Goal: Transaction & Acquisition: Purchase product/service

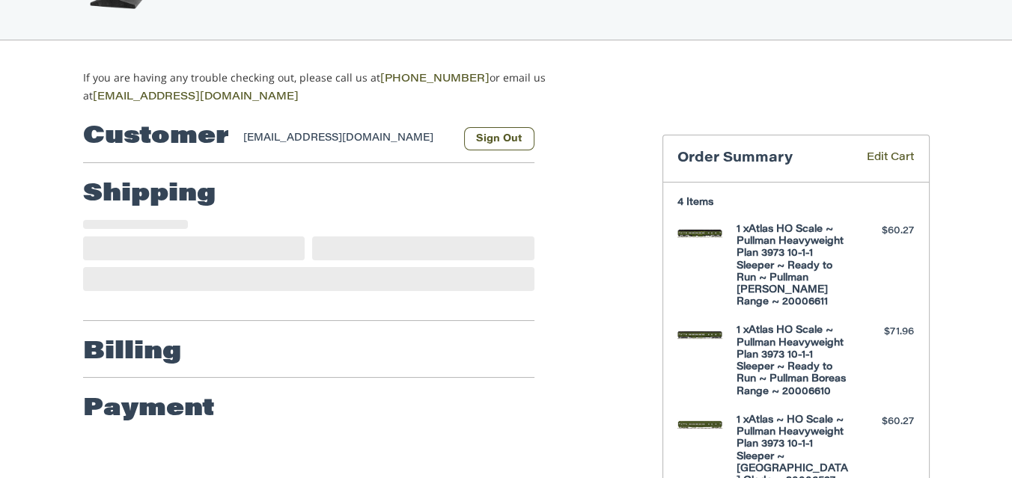
scroll to position [148, 0]
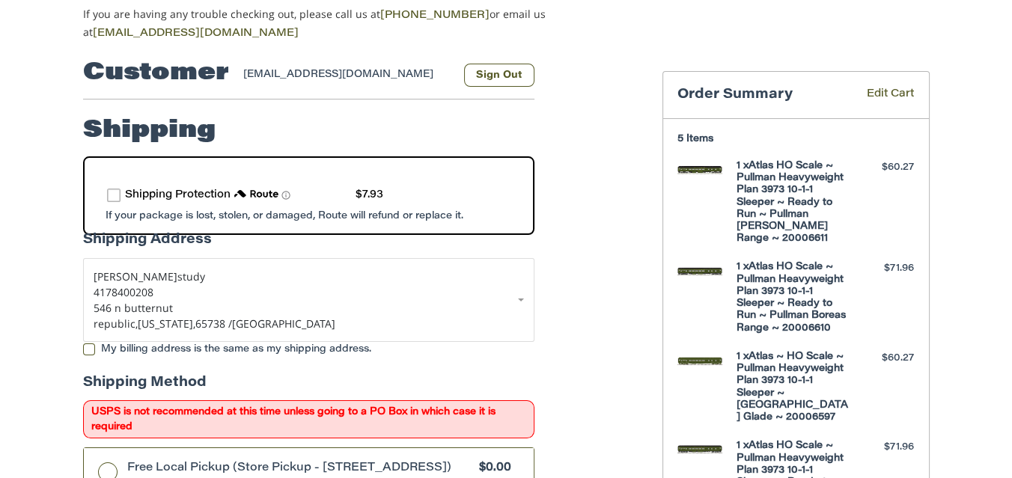
click at [117, 192] on label "route shipping protection selector element" at bounding box center [113, 195] width 13 height 13
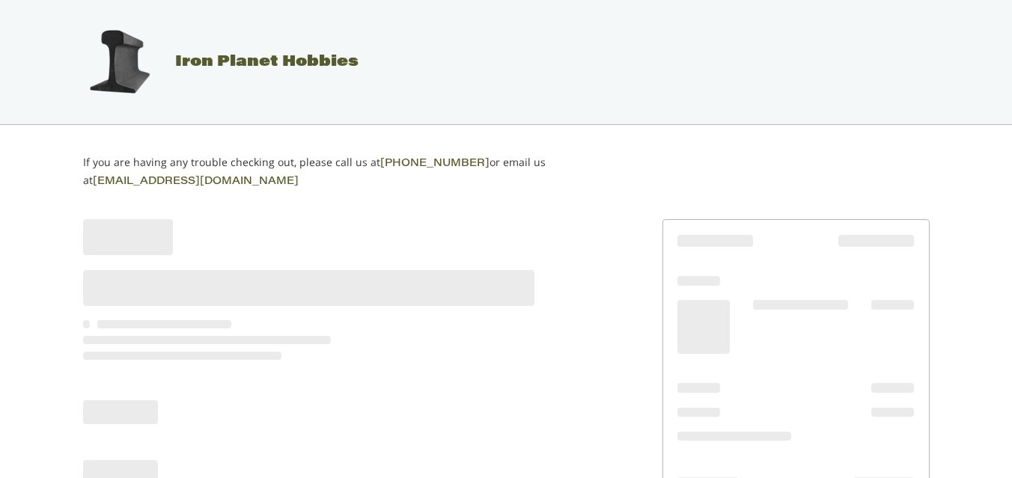
scroll to position [123, 0]
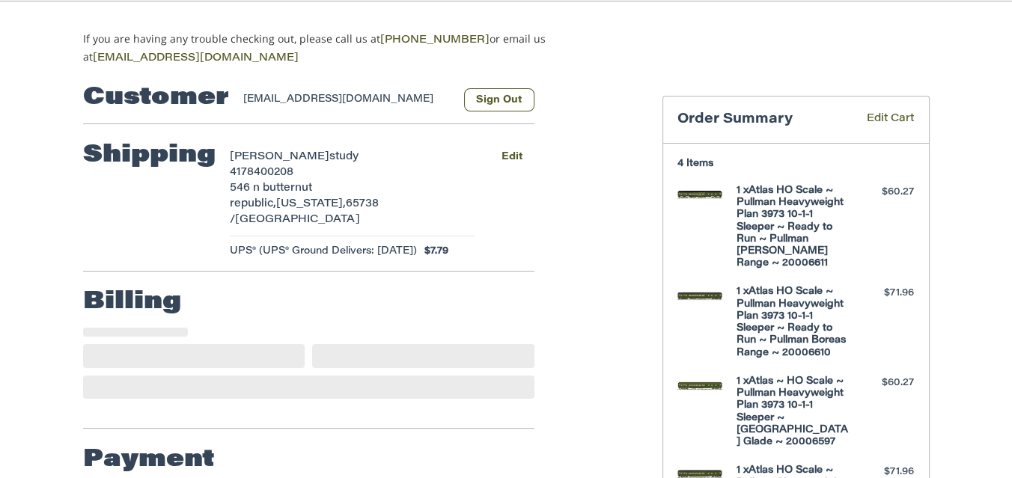
select select "**"
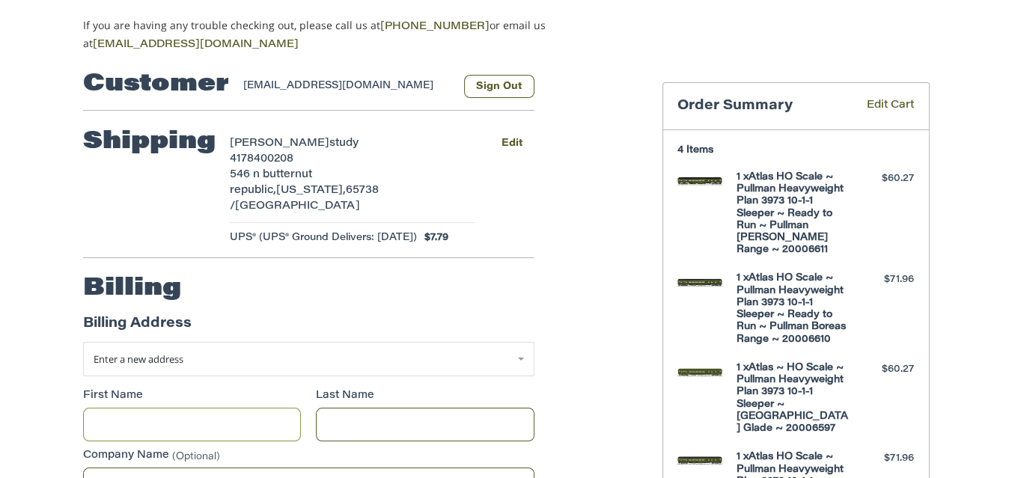
scroll to position [151, 0]
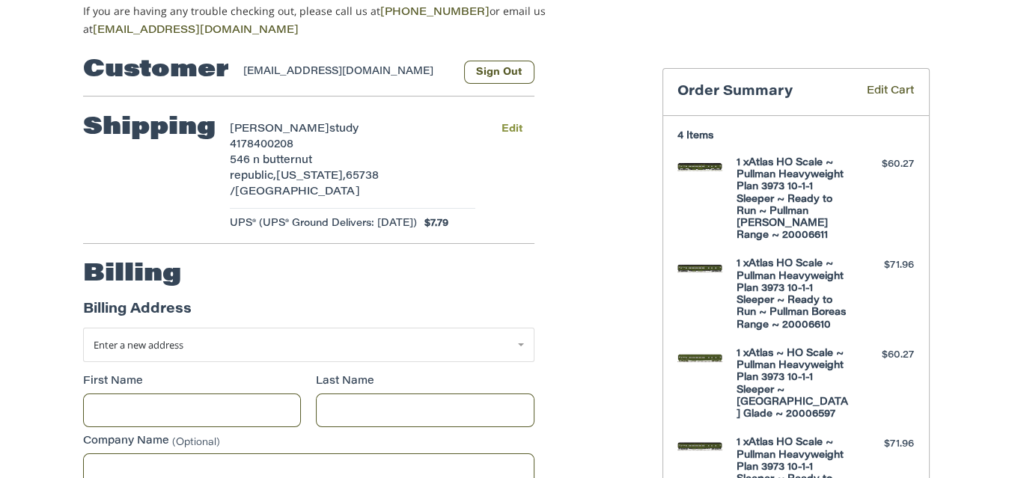
click at [509, 128] on button "Edit" at bounding box center [512, 129] width 44 height 22
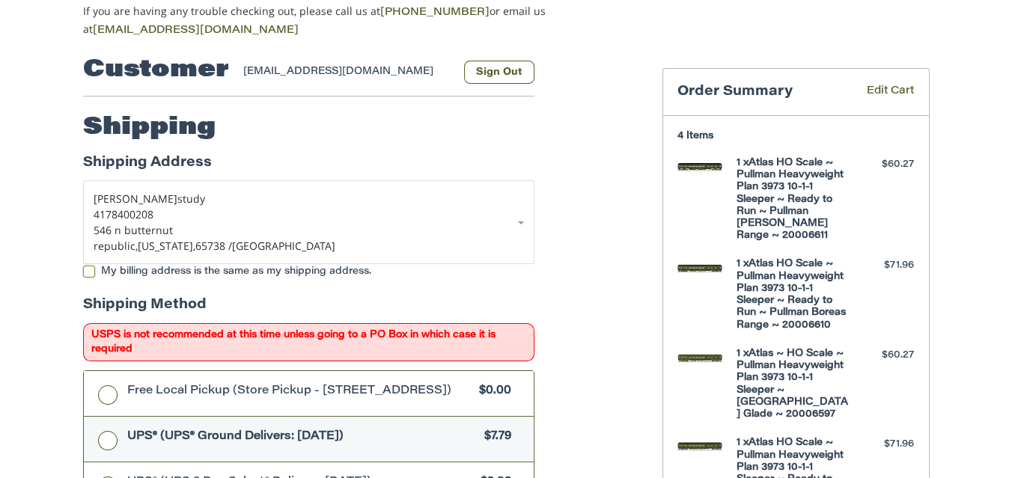
scroll to position [244, 0]
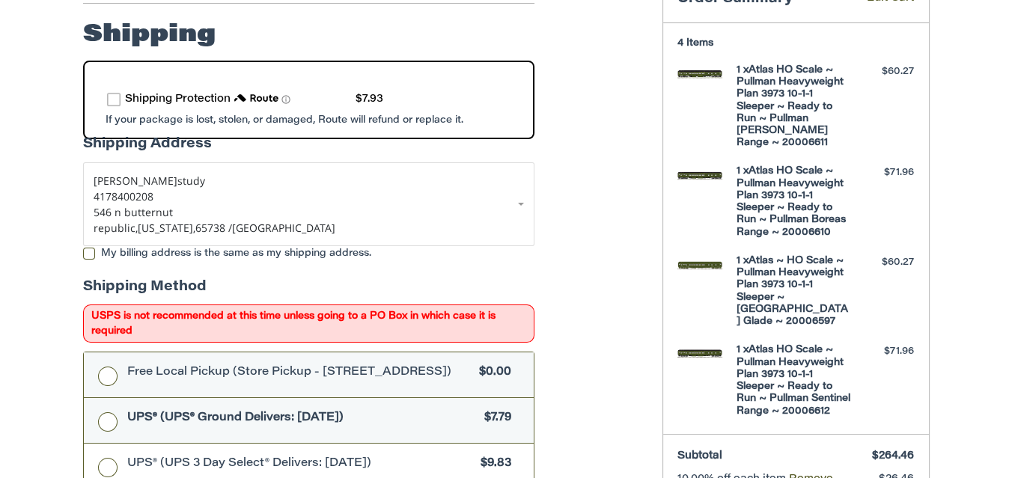
click at [107, 374] on label "Free Local Pickup (Store Pickup - 106 E. Center St., Rogersville MO 65742) $0.00" at bounding box center [309, 374] width 450 height 45
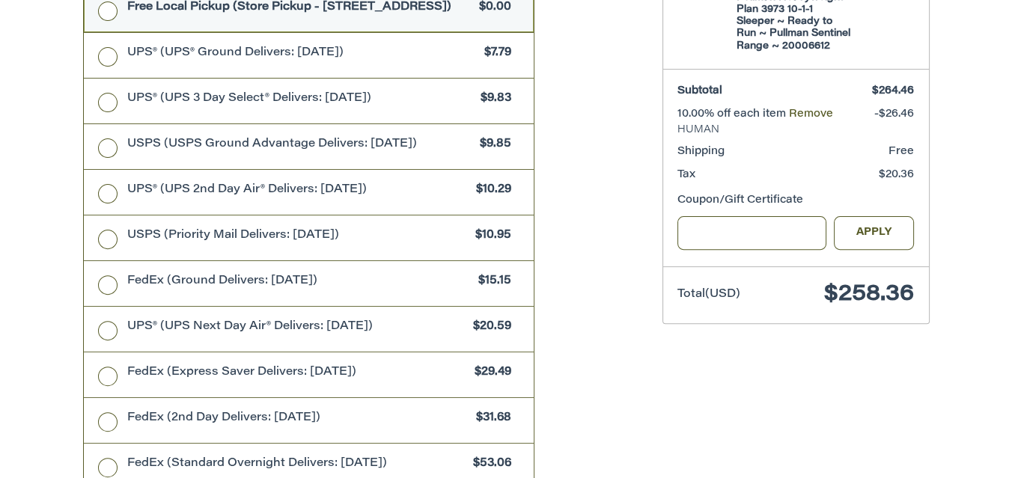
scroll to position [894, 0]
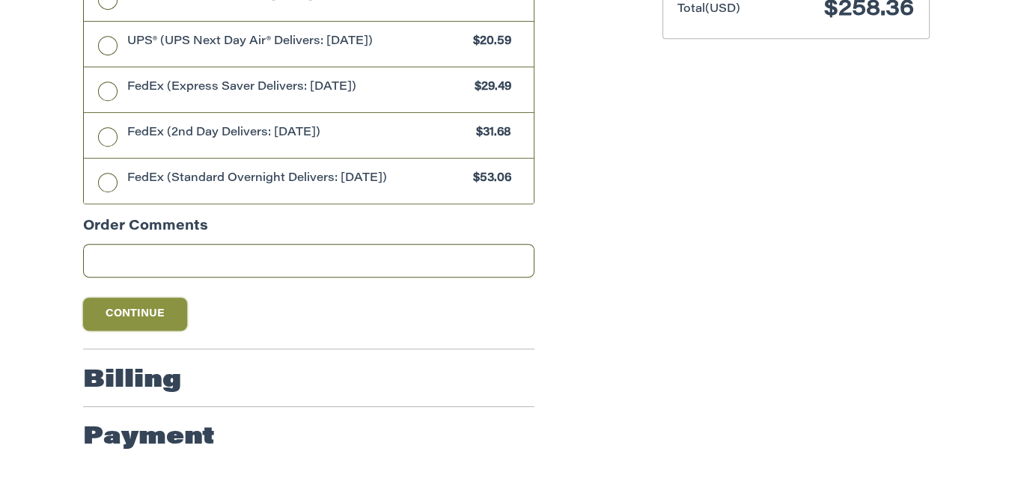
click at [114, 300] on button "Continue" at bounding box center [135, 314] width 105 height 33
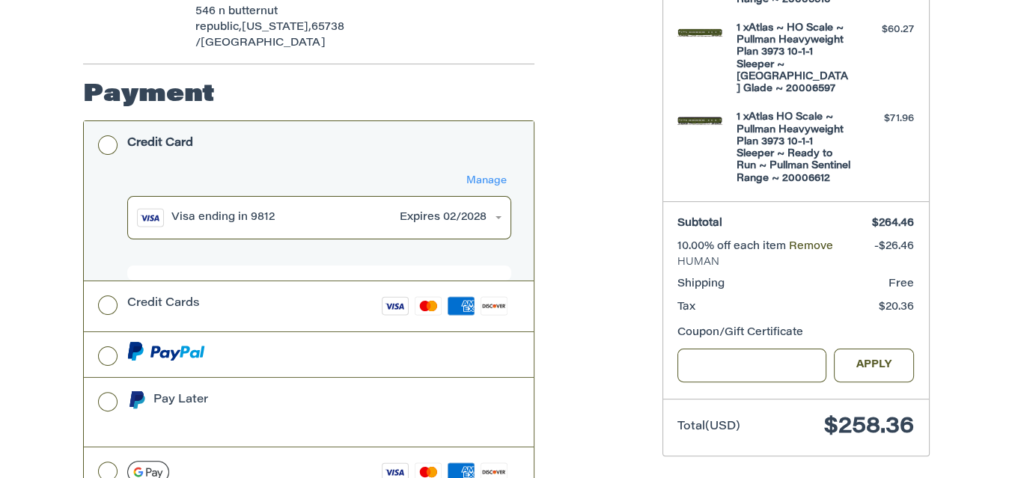
scroll to position [551, 0]
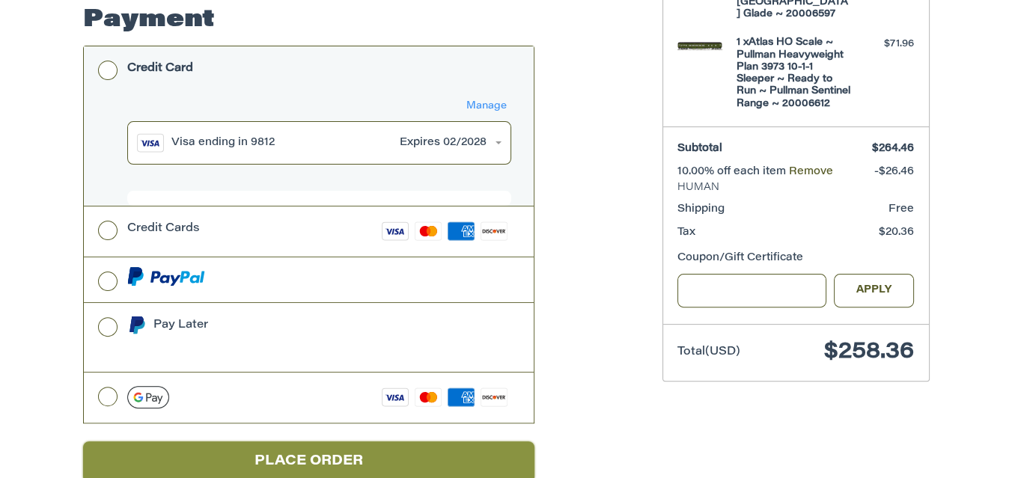
click at [297, 441] on button "Place Order" at bounding box center [308, 461] width 451 height 41
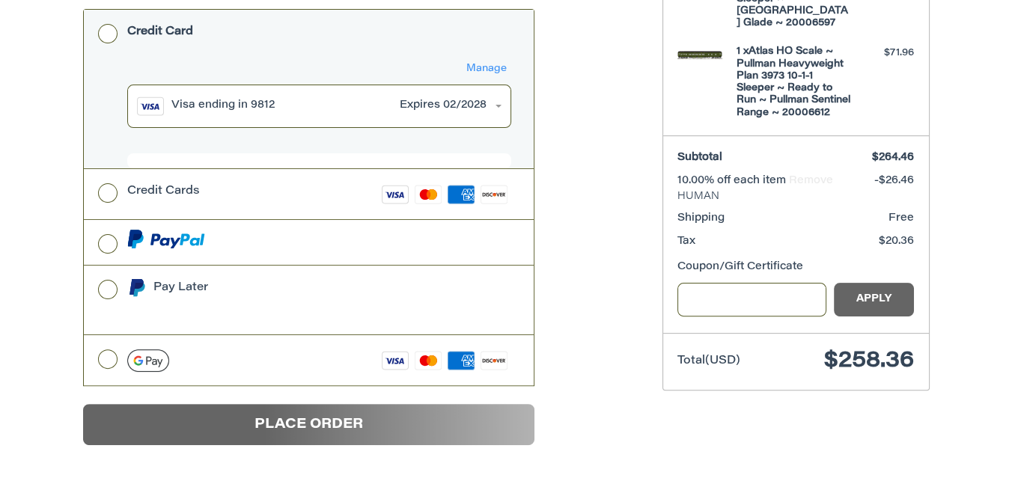
scroll to position [123, 0]
